Goal: Navigation & Orientation: Find specific page/section

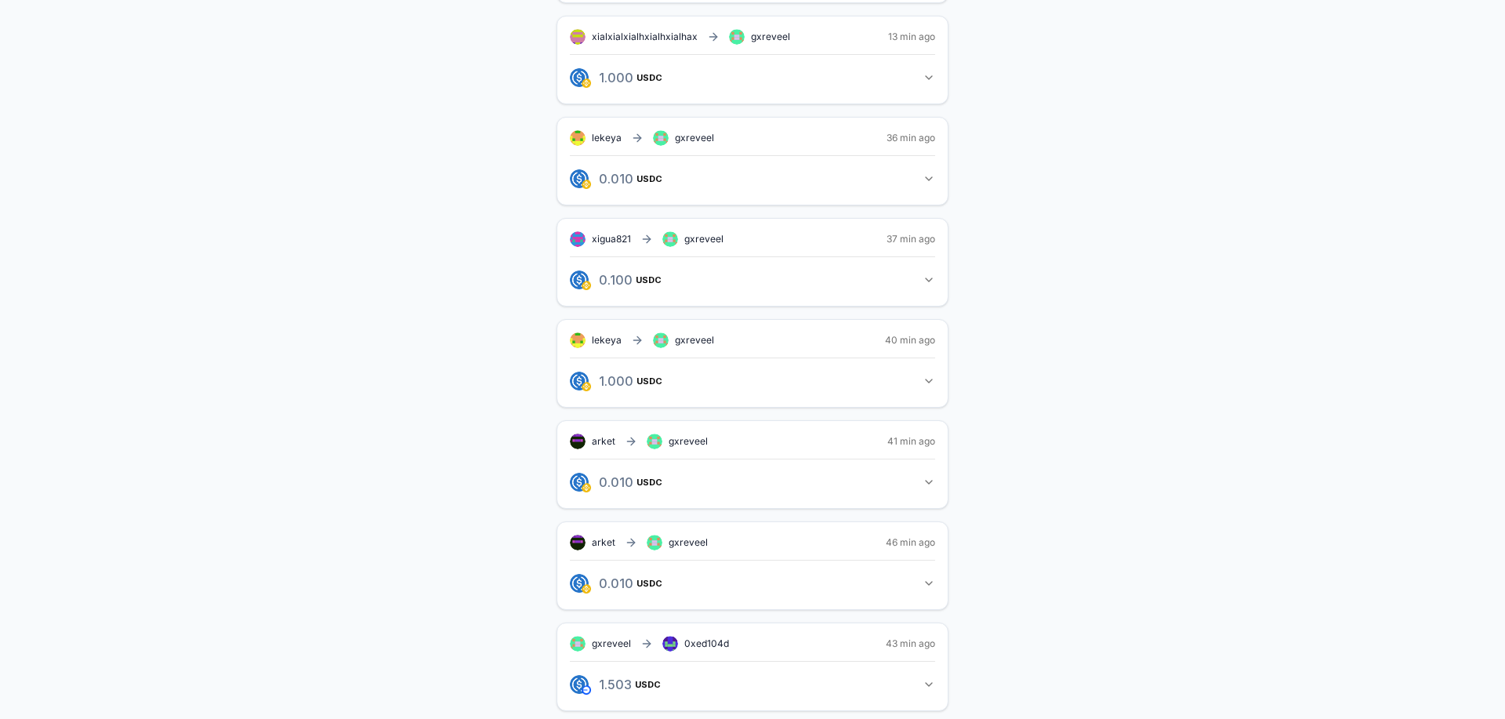
scroll to position [632, 0]
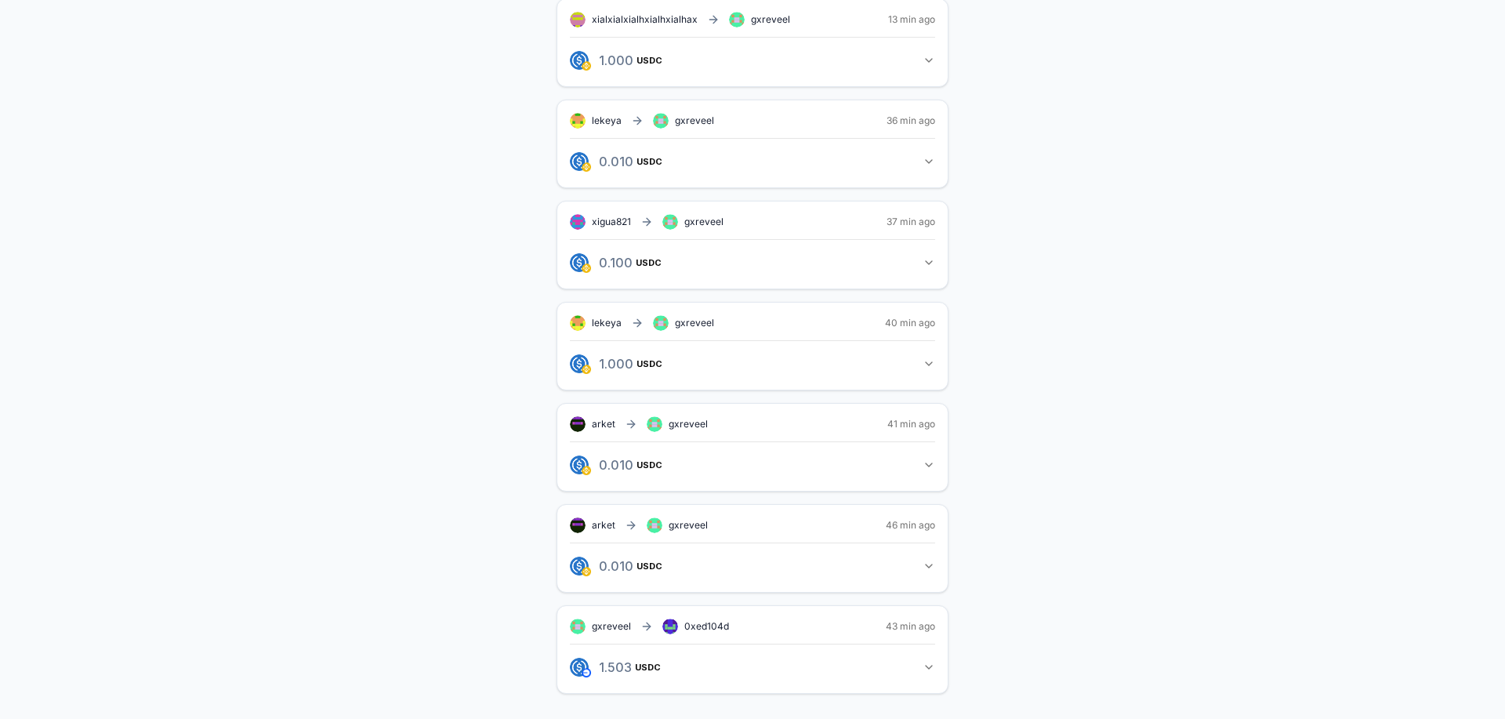
drag, startPoint x: 1116, startPoint y: 477, endPoint x: 1124, endPoint y: 477, distance: 7.9
click at [1121, 477] on div "gxreveel(ID) Invite friends Invite Profile Routes Settings gxreveel (ID) ss4jcg…" at bounding box center [753, 103] width 1468 height 1231
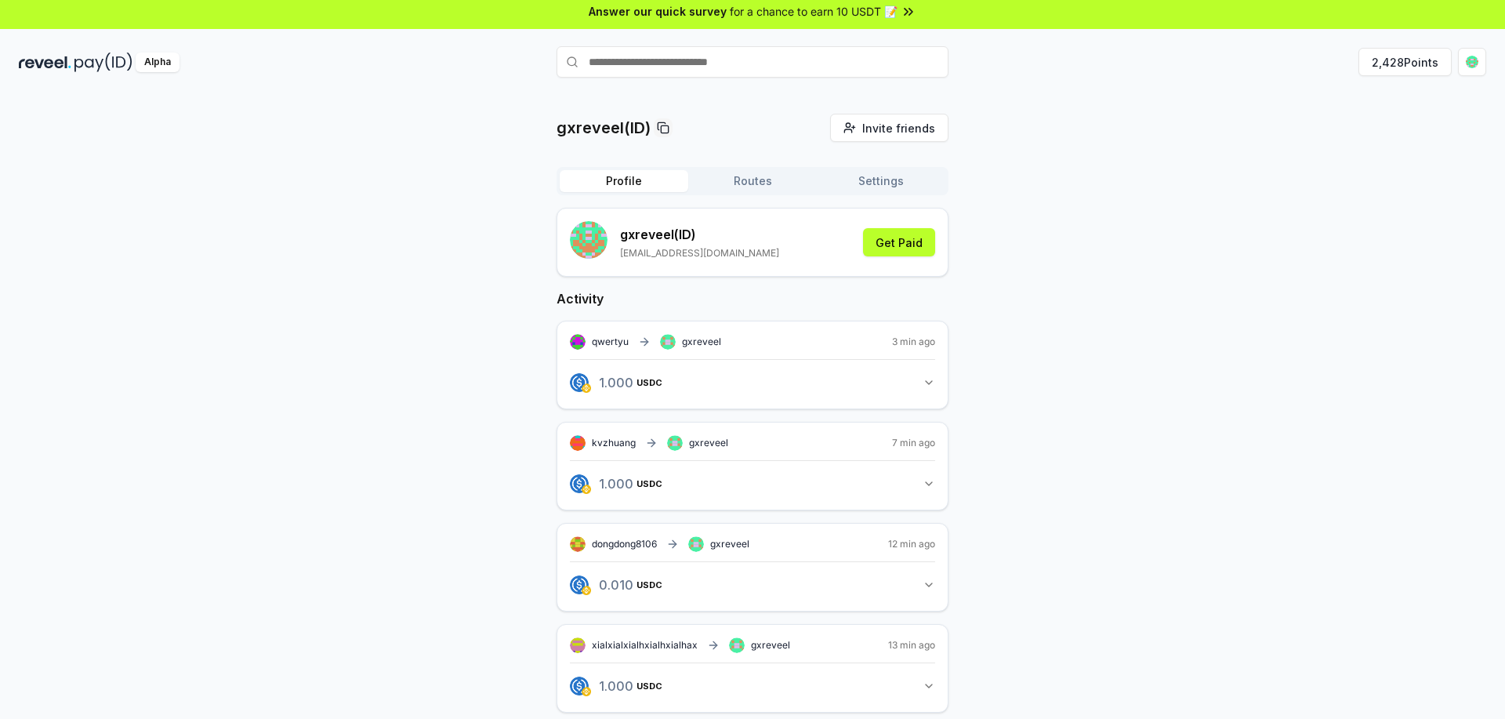
scroll to position [0, 0]
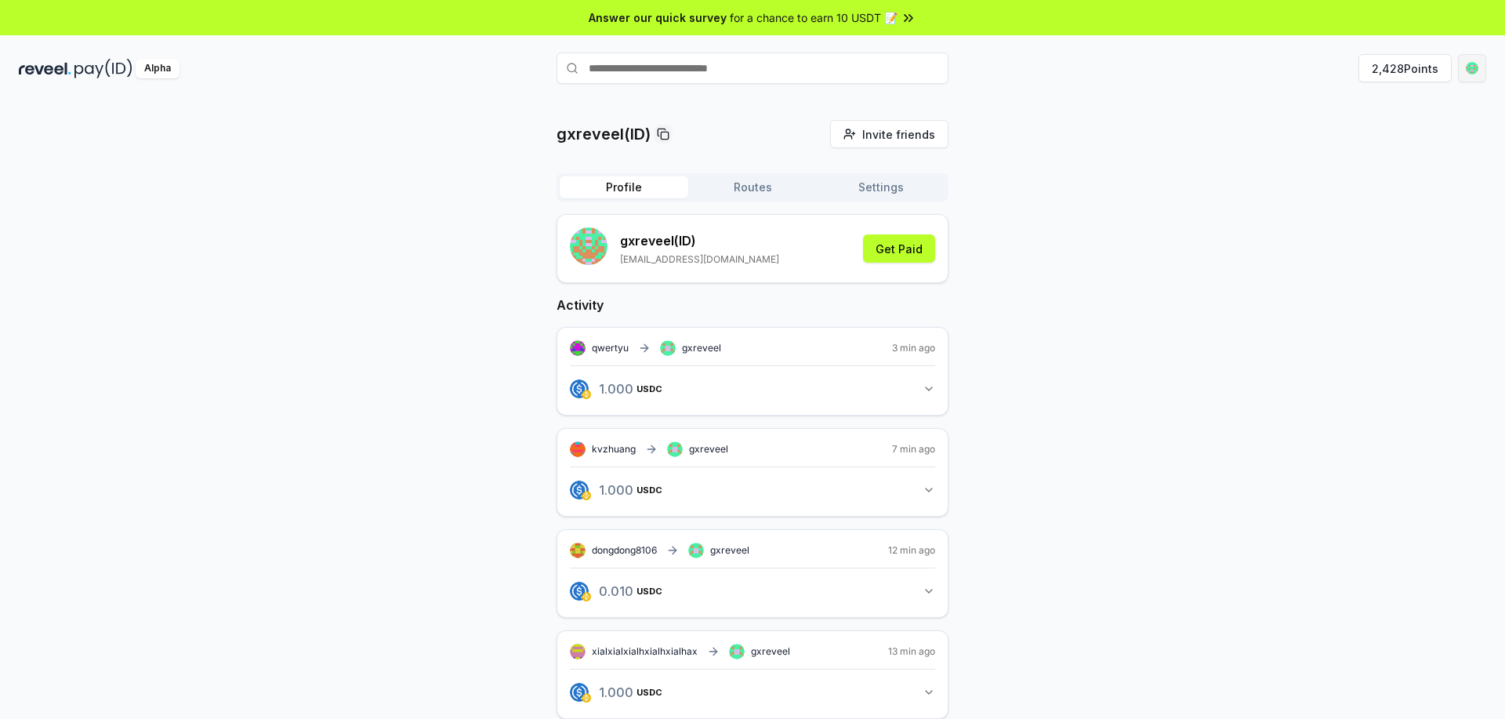
click at [1473, 67] on html "Answer our quick survey for a chance to earn 10 USDT 📝 Alpha 2,428 Points gxrev…" at bounding box center [752, 359] width 1505 height 719
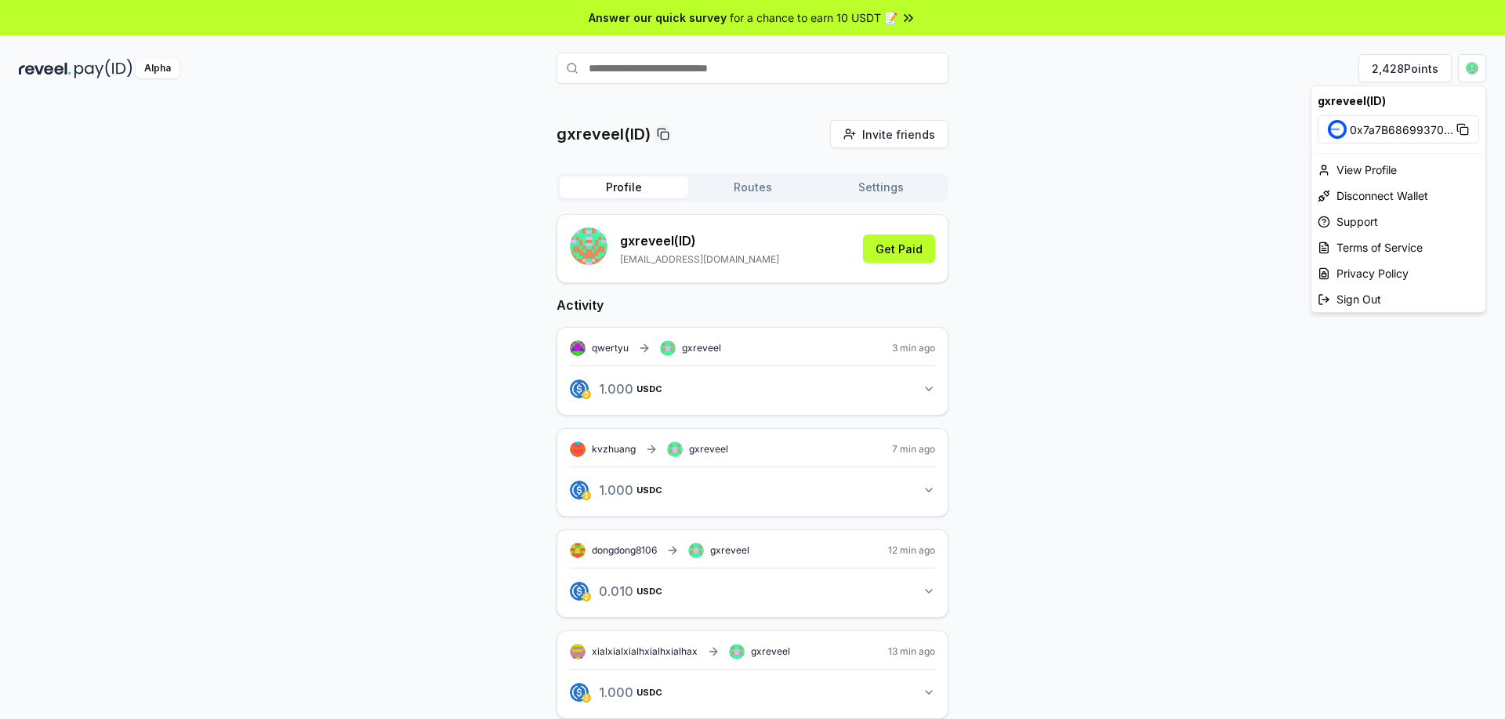
click at [394, 268] on html "Answer our quick survey for a chance to earn 10 USDT 📝 Alpha 2,428 Points gxrev…" at bounding box center [752, 359] width 1505 height 719
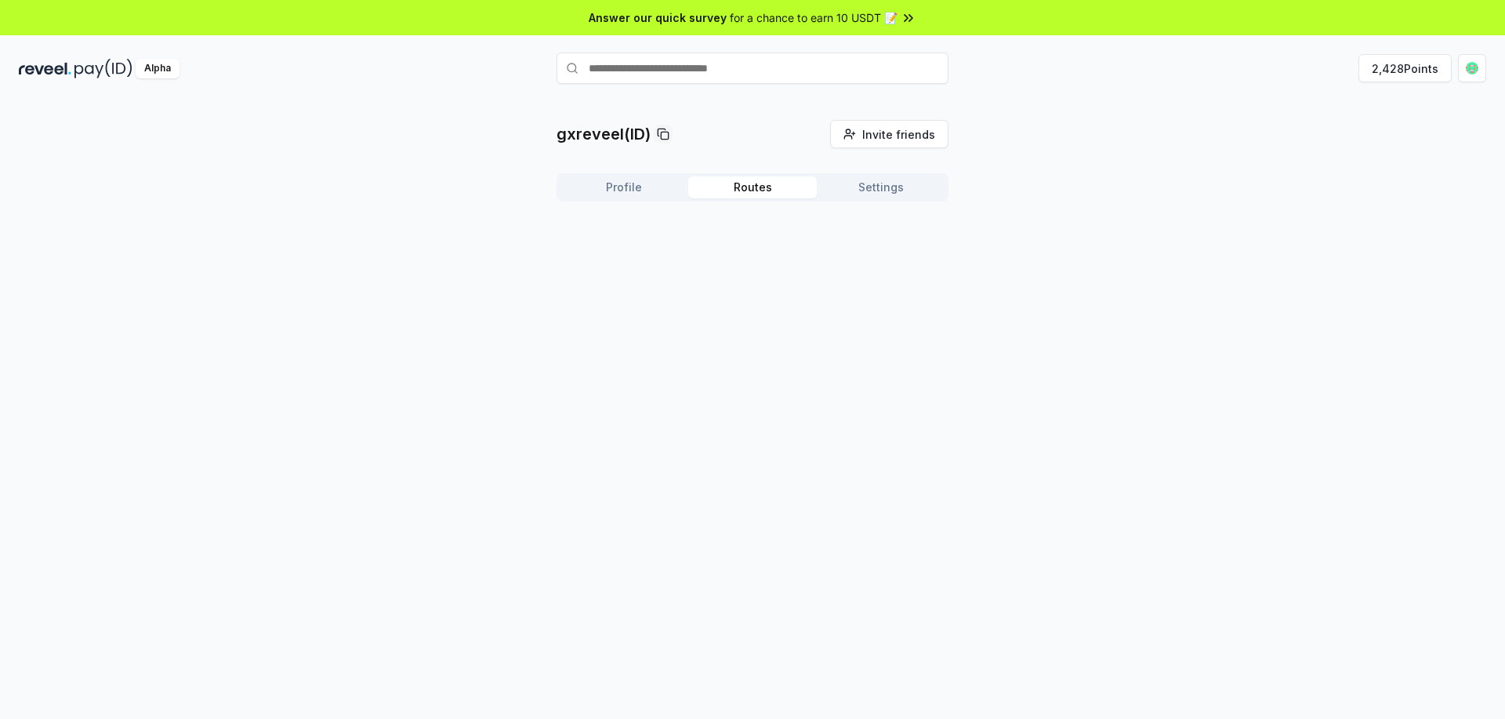
click at [763, 180] on button "Routes" at bounding box center [752, 187] width 129 height 22
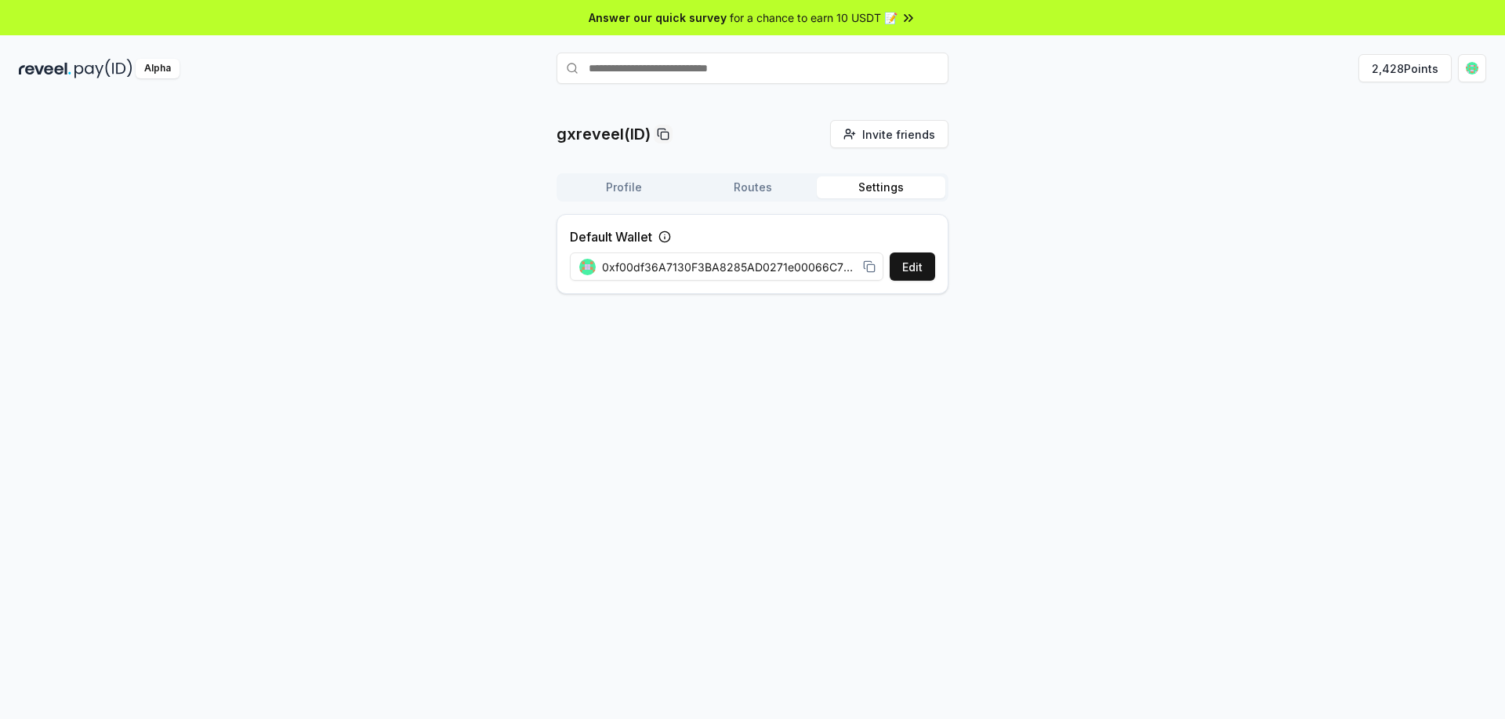
click at [858, 189] on button "Settings" at bounding box center [881, 187] width 129 height 22
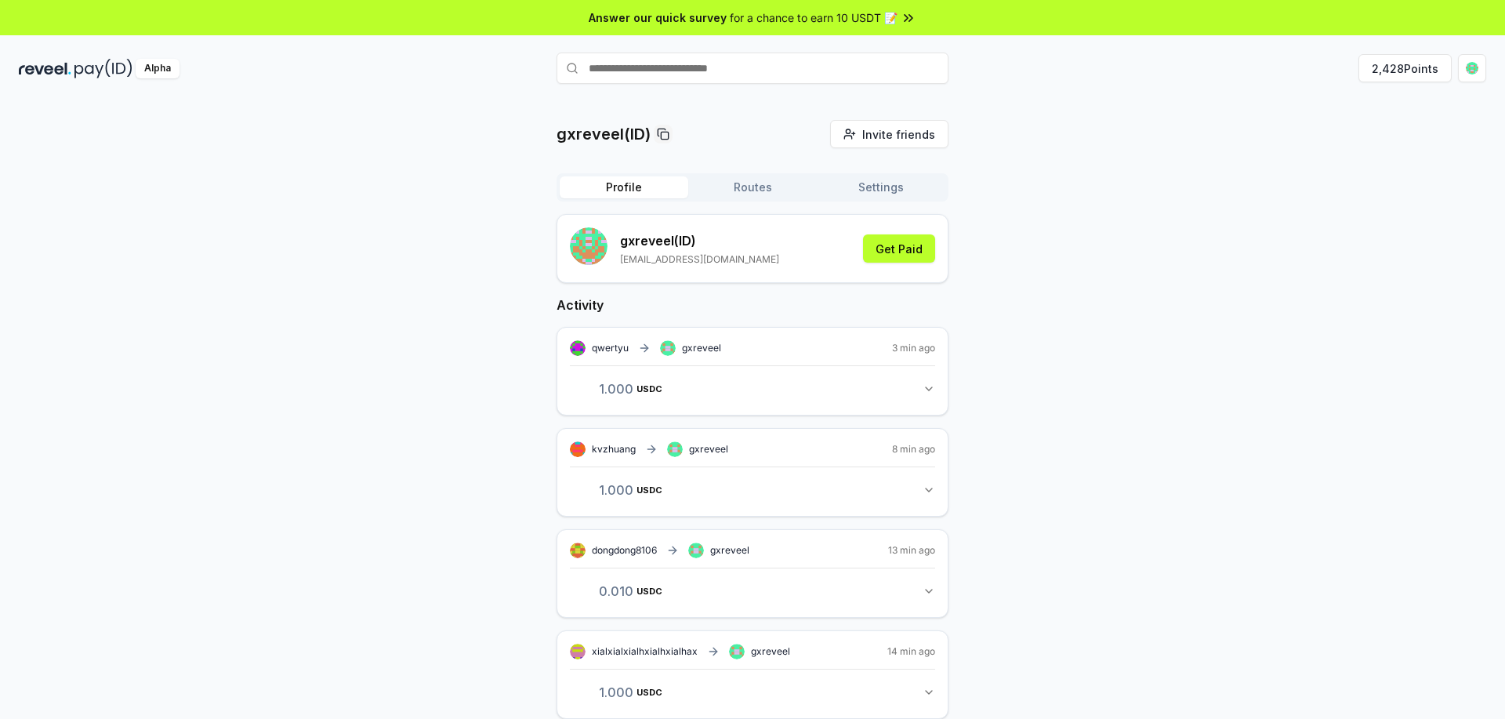
click at [625, 194] on button "Profile" at bounding box center [624, 187] width 129 height 22
